Goal: Information Seeking & Learning: Learn about a topic

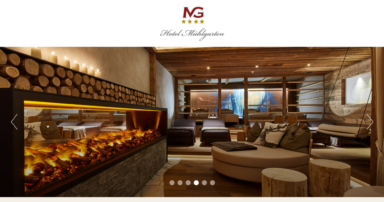
drag, startPoint x: 224, startPoint y: 33, endPoint x: 206, endPoint y: 31, distance: 17.8
click at [206, 31] on div at bounding box center [191, 23] width 349 height 41
drag, startPoint x: 206, startPoint y: 31, endPoint x: 190, endPoint y: 34, distance: 16.1
click at [190, 34] on div at bounding box center [191, 23] width 349 height 41
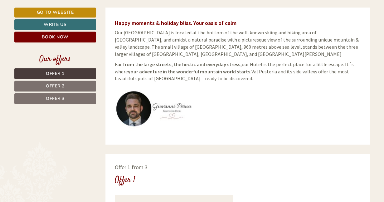
scroll to position [208, 0]
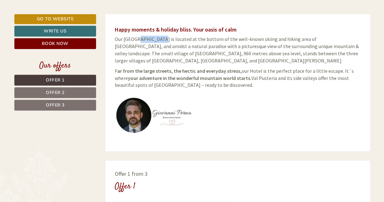
drag, startPoint x: 159, startPoint y: 39, endPoint x: 137, endPoint y: 40, distance: 22.1
click at [137, 40] on p "Our [GEOGRAPHIC_DATA] is located at the bottom of the well-known skiing and hik…" at bounding box center [238, 50] width 246 height 28
copy p "Mühlgarten"
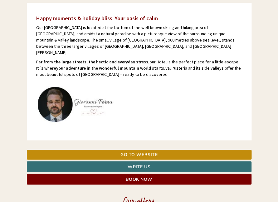
scroll to position [158, 0]
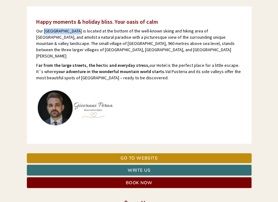
drag, startPoint x: 44, startPoint y: 32, endPoint x: 75, endPoint y: 33, distance: 31.2
click at [75, 33] on p "Our [GEOGRAPHIC_DATA] is located at the bottom of the well-known skiing and hik…" at bounding box center [139, 43] width 206 height 31
copy p "[GEOGRAPHIC_DATA]"
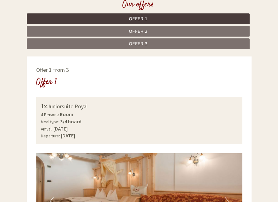
scroll to position [361, 0]
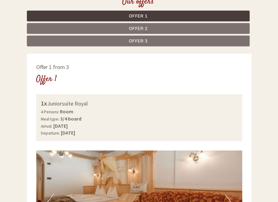
drag, startPoint x: 89, startPoint y: 98, endPoint x: 49, endPoint y: 99, distance: 40.2
click at [49, 99] on div "1x Juniorsuite Royal" at bounding box center [139, 103] width 196 height 9
copy div "Juniorsuite Royal"
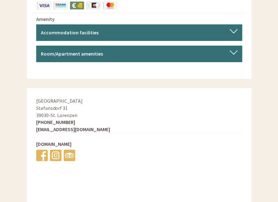
scroll to position [2808, 0]
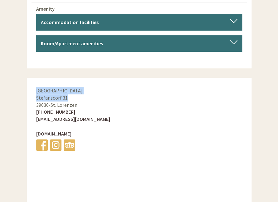
drag, startPoint x: 36, startPoint y: 77, endPoint x: 72, endPoint y: 86, distance: 37.4
click at [72, 86] on div "[GEOGRAPHIC_DATA] 31 39030 - [GEOGRAPHIC_DATA][PERSON_NAME] [PHONE_NUMBER] [EMA…" at bounding box center [139, 120] width 224 height 84
click at [75, 87] on div "[GEOGRAPHIC_DATA] 31 39030 - [GEOGRAPHIC_DATA][PERSON_NAME] [PHONE_NUMBER] [EMA…" at bounding box center [139, 120] width 224 height 84
click at [37, 87] on span "[GEOGRAPHIC_DATA]" at bounding box center [59, 90] width 46 height 6
drag, startPoint x: 36, startPoint y: 84, endPoint x: 78, endPoint y: 92, distance: 41.8
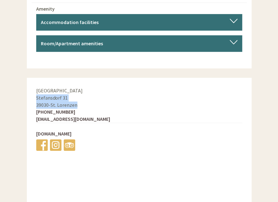
click at [78, 92] on div "[GEOGRAPHIC_DATA] 31 39030 - [GEOGRAPHIC_DATA][PERSON_NAME] [PHONE_NUMBER] [EMA…" at bounding box center [139, 120] width 224 height 84
copy div "Stefansdorf 31 39030 - [GEOGRAPHIC_DATA][PERSON_NAME]"
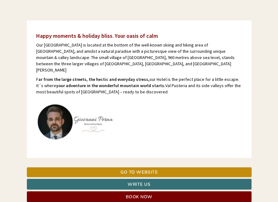
scroll to position [145, 0]
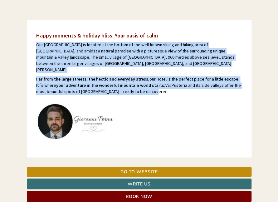
drag, startPoint x: 37, startPoint y: 45, endPoint x: 139, endPoint y: 85, distance: 109.5
click at [139, 85] on div "Happy moments & holiday bliss. Your oasis of calm Our [GEOGRAPHIC_DATA] is loca…" at bounding box center [139, 88] width 224 height 137
copy div "Our [GEOGRAPHIC_DATA] is located at the bottom of the well-known skiing and hik…"
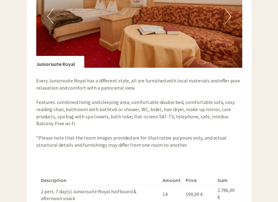
scroll to position [549, 0]
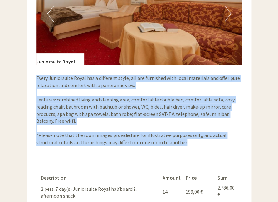
drag, startPoint x: 36, startPoint y: 72, endPoint x: 169, endPoint y: 135, distance: 147.0
click at [169, 135] on div "Offer 1 from 3 Offer 1 1x Juniorsuite Royal 4 Persons: Room Meal type: 3/4 boar…" at bounding box center [139, 84] width 224 height 437
copy p "Every Juniorsuite Royal has a different style, all are furnished with local mat…"
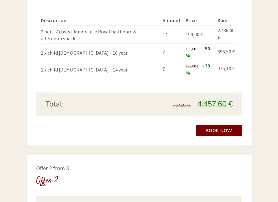
scroll to position [704, 0]
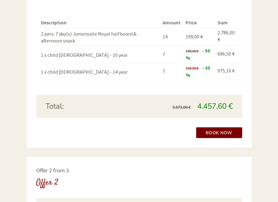
click at [154, 94] on div "Total: 5.572,00 € 4.457,60 €" at bounding box center [139, 105] width 206 height 23
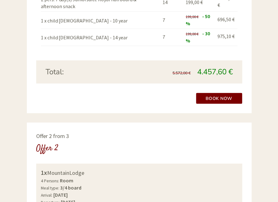
scroll to position [739, 0]
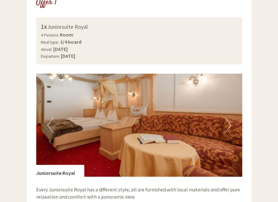
scroll to position [436, 0]
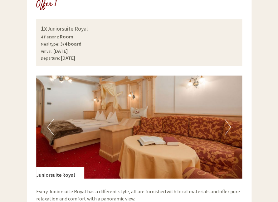
click at [228, 127] on button "Next" at bounding box center [227, 127] width 7 height 16
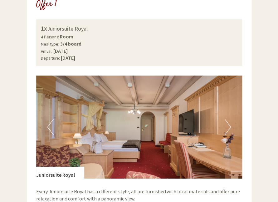
click at [229, 124] on button "Next" at bounding box center [227, 127] width 7 height 16
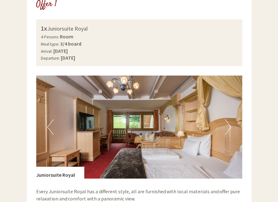
click at [229, 120] on button "Next" at bounding box center [227, 127] width 7 height 16
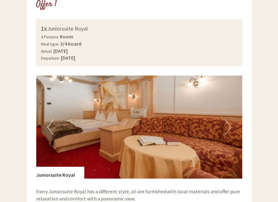
click at [229, 120] on button "Next" at bounding box center [227, 127] width 7 height 16
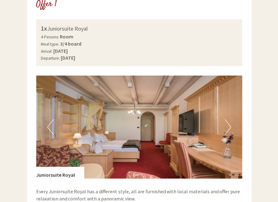
click at [229, 120] on button "Next" at bounding box center [227, 127] width 7 height 16
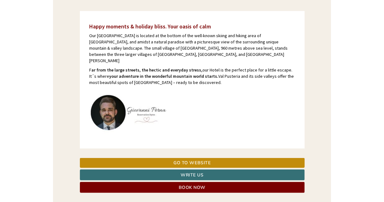
scroll to position [149, 0]
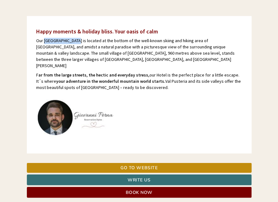
drag, startPoint x: 45, startPoint y: 41, endPoint x: 75, endPoint y: 41, distance: 30.6
click at [75, 41] on p "Our [GEOGRAPHIC_DATA] is located at the bottom of the well-known skiing and hik…" at bounding box center [139, 53] width 206 height 31
copy p "[GEOGRAPHIC_DATA]"
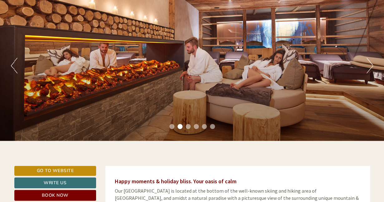
scroll to position [0, 0]
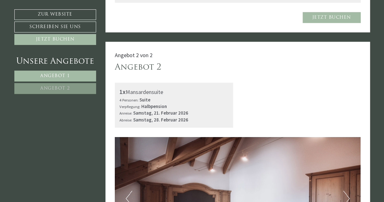
scroll to position [559, 0]
